Goal: Obtain resource: Obtain resource

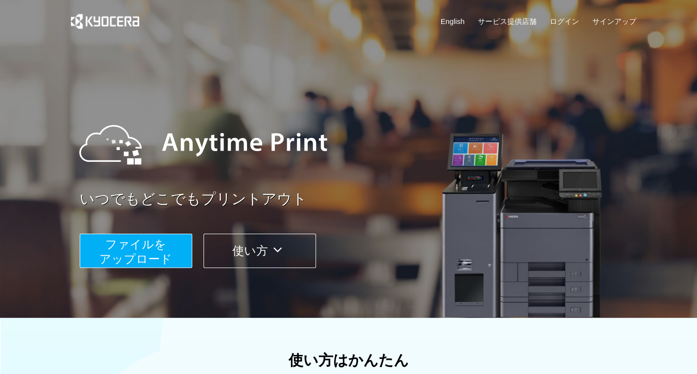
click at [165, 251] on span "ファイルを ​​アップロード" at bounding box center [135, 252] width 73 height 28
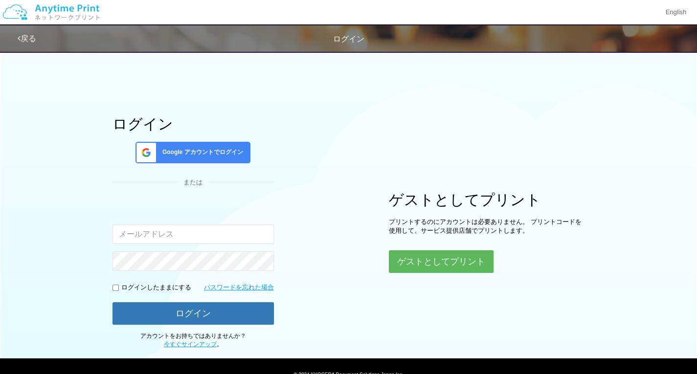
click at [186, 232] on input "email" at bounding box center [192, 234] width 161 height 20
type input "[DOMAIN_NAME][EMAIL_ADDRESS][PERSON_NAME][DOMAIN_NAME]"
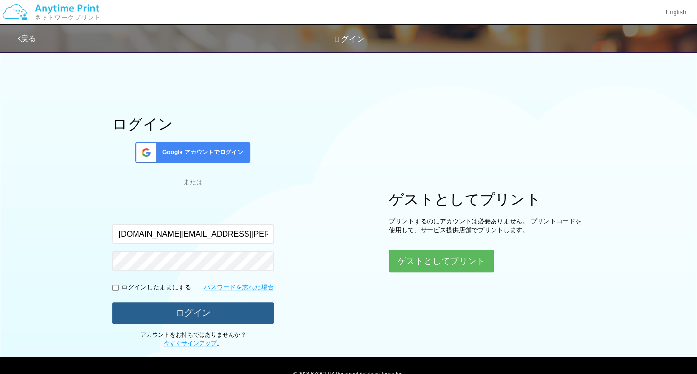
click at [210, 311] on button "ログイン" at bounding box center [192, 313] width 161 height 22
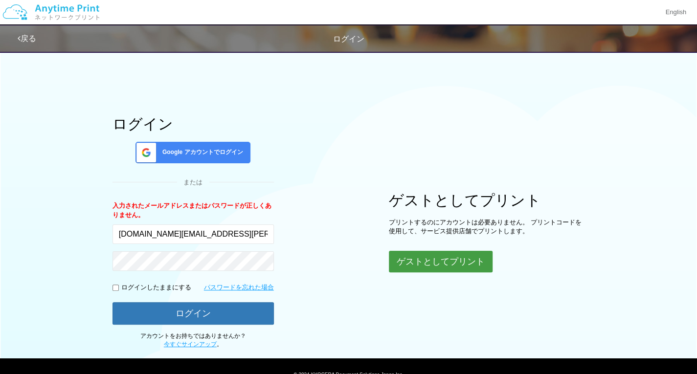
click at [470, 260] on button "ゲストとしてプリント" at bounding box center [441, 262] width 104 height 22
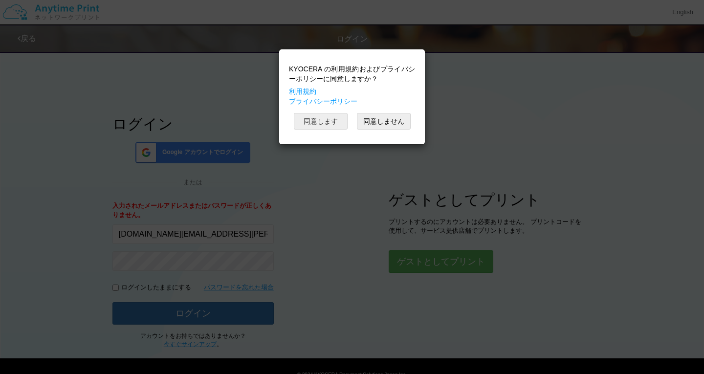
click at [331, 115] on button "同意します" at bounding box center [321, 121] width 54 height 17
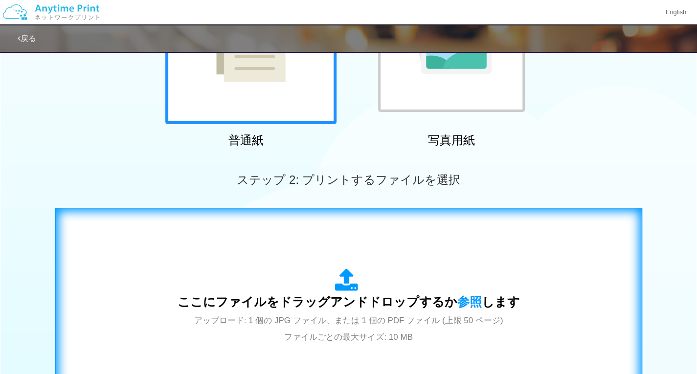
scroll to position [153, 0]
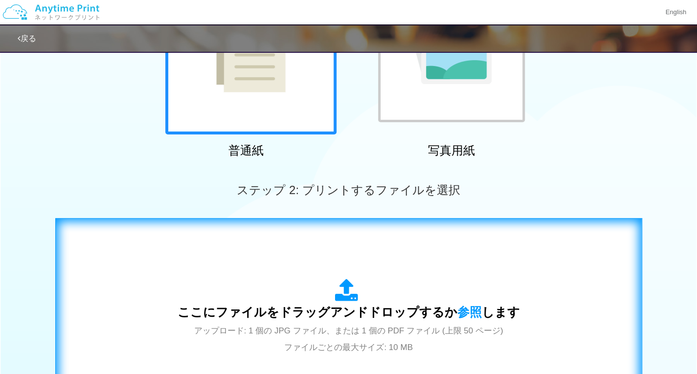
click at [359, 319] on span "ここにファイルをドラッグアンドドロップするか 参照 します" at bounding box center [348, 312] width 342 height 14
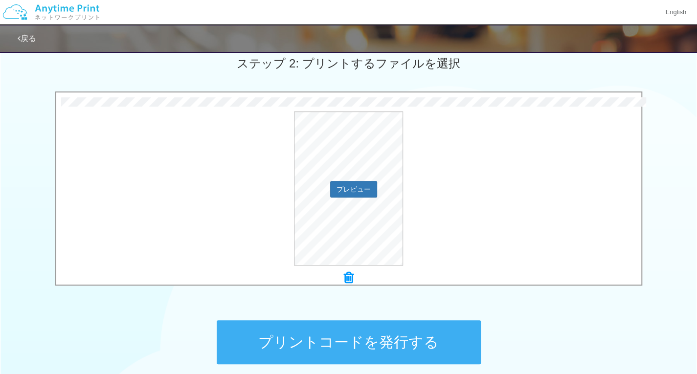
scroll to position [369, 0]
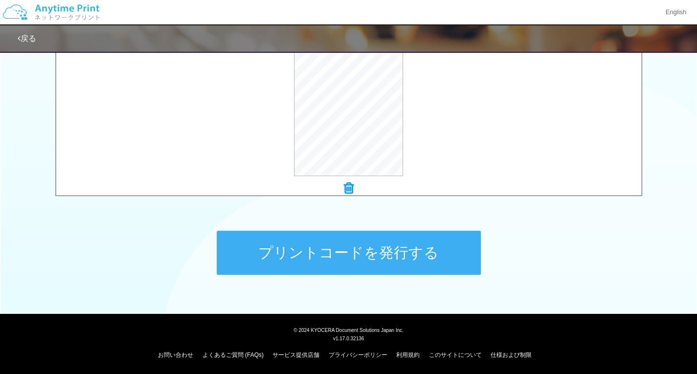
click at [431, 249] on button "プリントコードを発行する" at bounding box center [349, 253] width 264 height 44
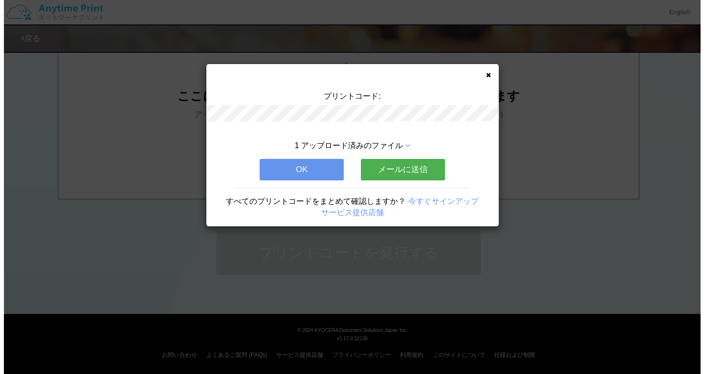
scroll to position [0, 0]
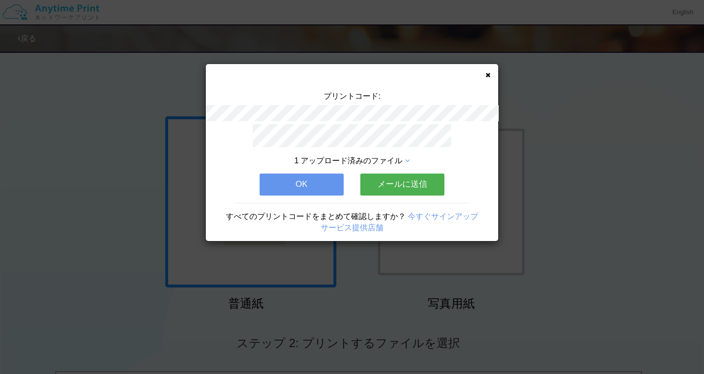
click at [390, 181] on button "メールに送信" at bounding box center [402, 185] width 84 height 22
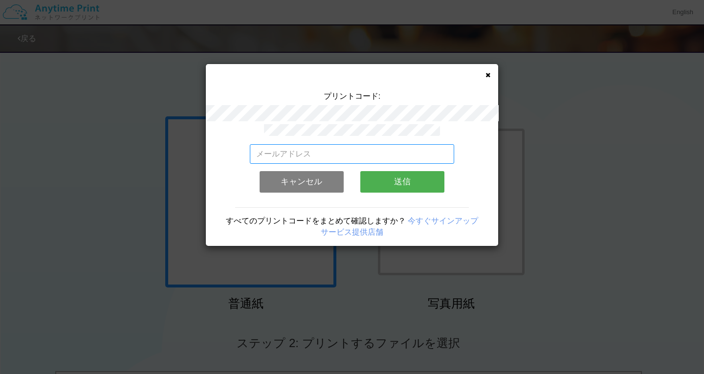
click at [359, 152] on input "email" at bounding box center [352, 154] width 205 height 20
type input "[DOMAIN_NAME][EMAIL_ADDRESS][PERSON_NAME][DOMAIN_NAME]"
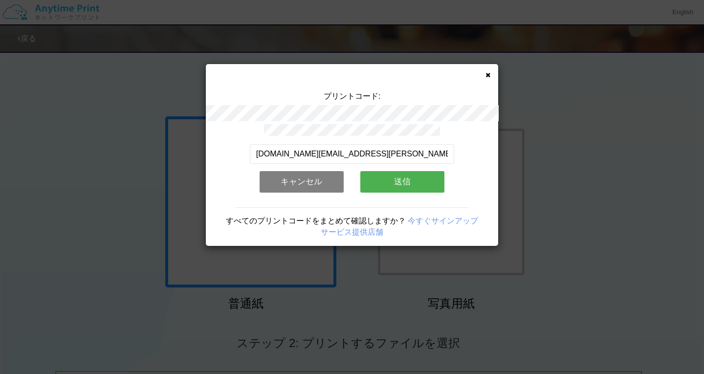
click at [401, 181] on button "送信" at bounding box center [402, 182] width 84 height 22
